Goal: Book appointment/travel/reservation

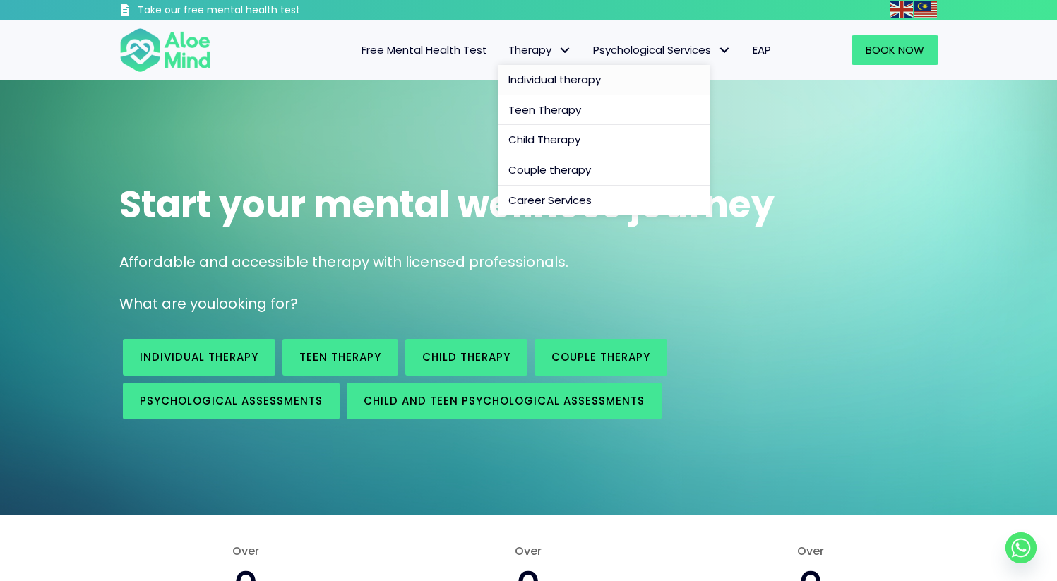
click at [541, 87] on span "Individual therapy" at bounding box center [554, 79] width 92 height 15
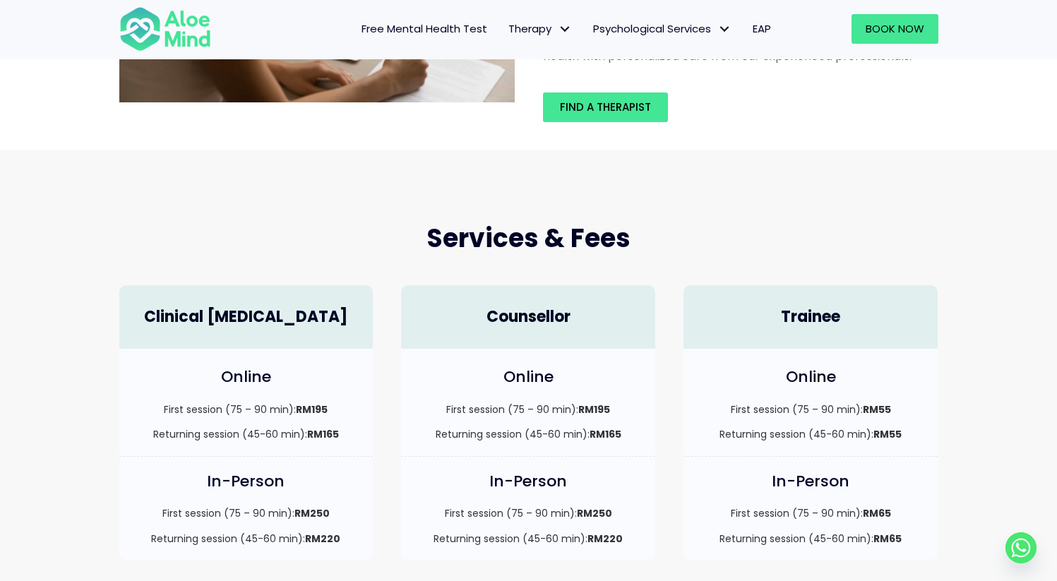
scroll to position [293, 0]
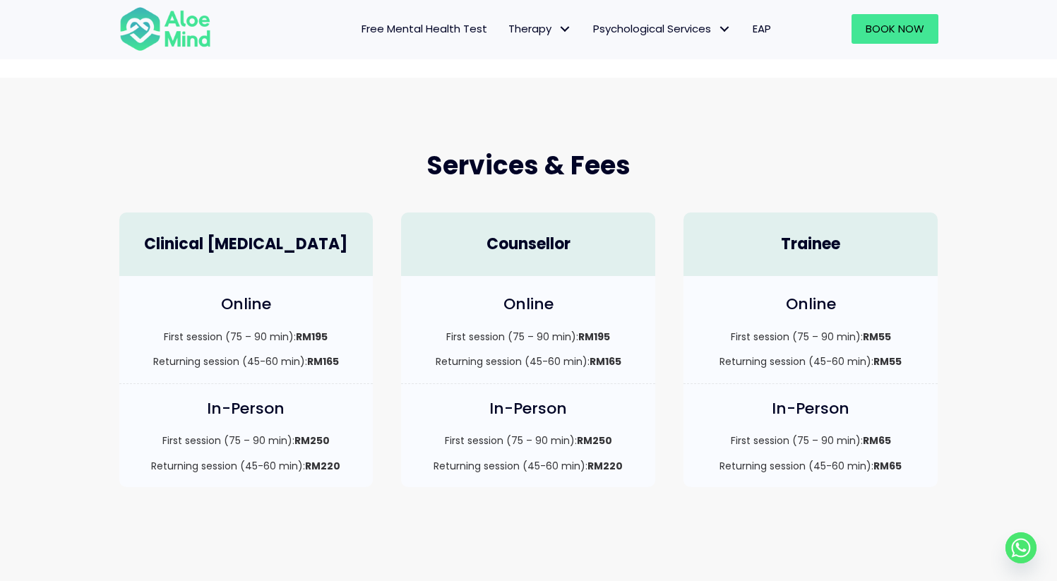
click at [216, 321] on div "Online First session (75 – 90 min): RM195 Returning session (45-60 min): RM165" at bounding box center [246, 329] width 254 height 107
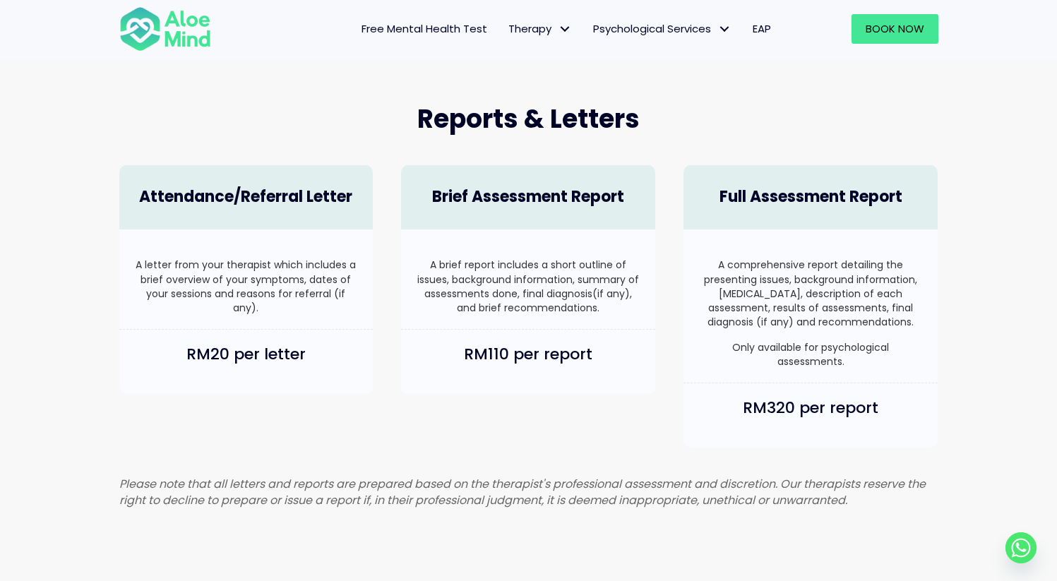
scroll to position [892, 0]
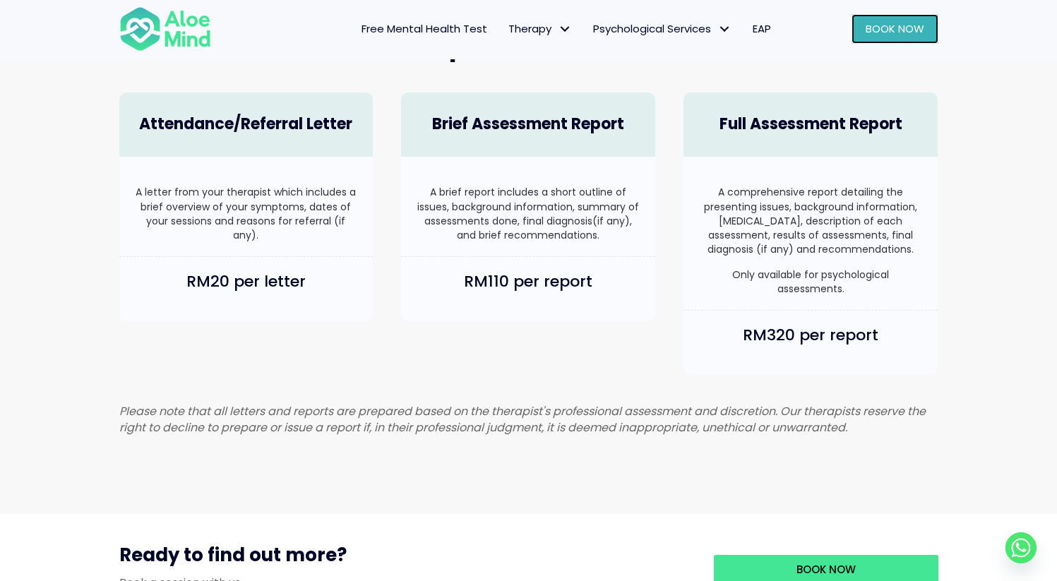
click at [882, 33] on span "Book Now" at bounding box center [894, 28] width 59 height 15
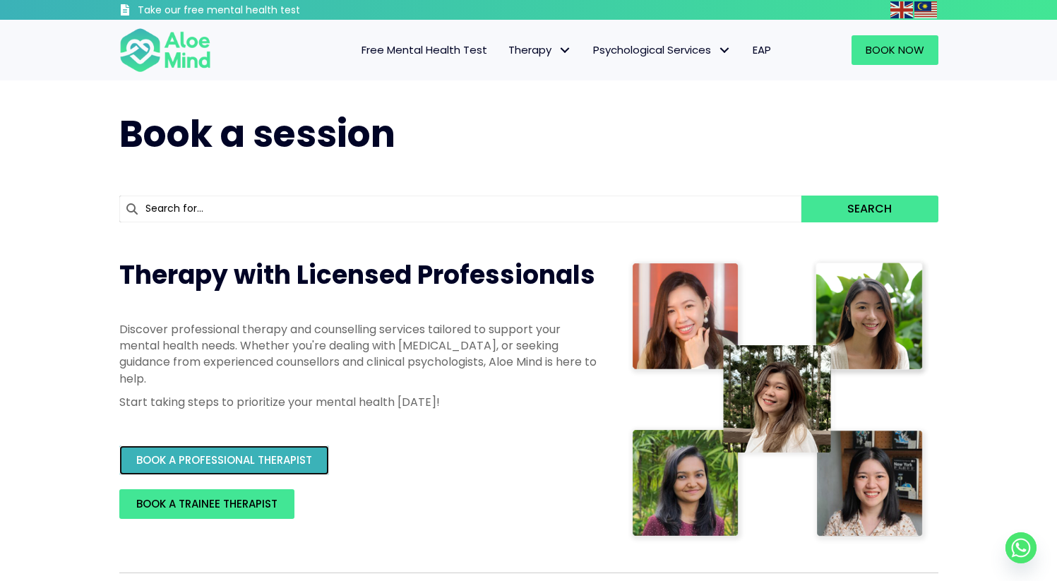
click at [232, 459] on span "BOOK A PROFESSIONAL THERAPIST" at bounding box center [224, 460] width 176 height 15
